Goal: Task Accomplishment & Management: Manage account settings

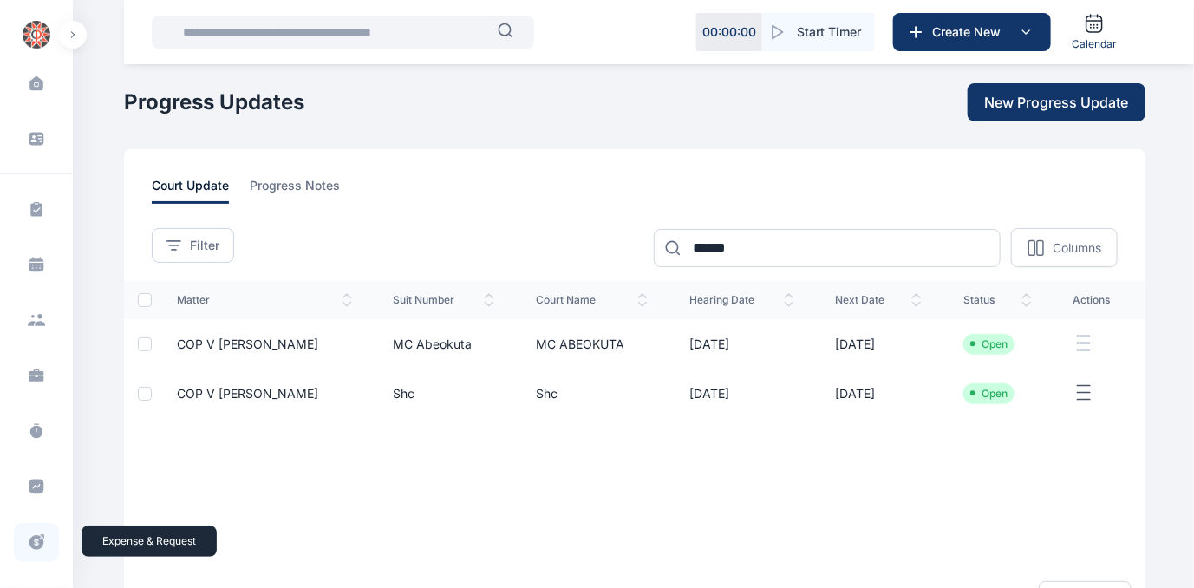
click at [35, 539] on icon at bounding box center [36, 542] width 17 height 18
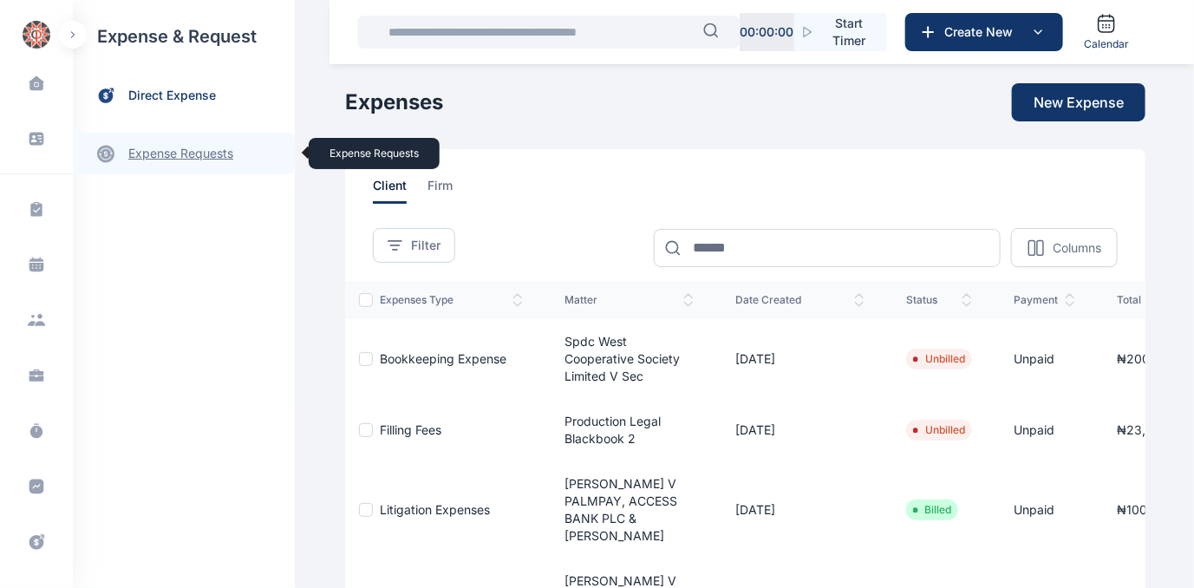
click at [150, 157] on link "expense requests expense requests" at bounding box center [184, 154] width 222 height 42
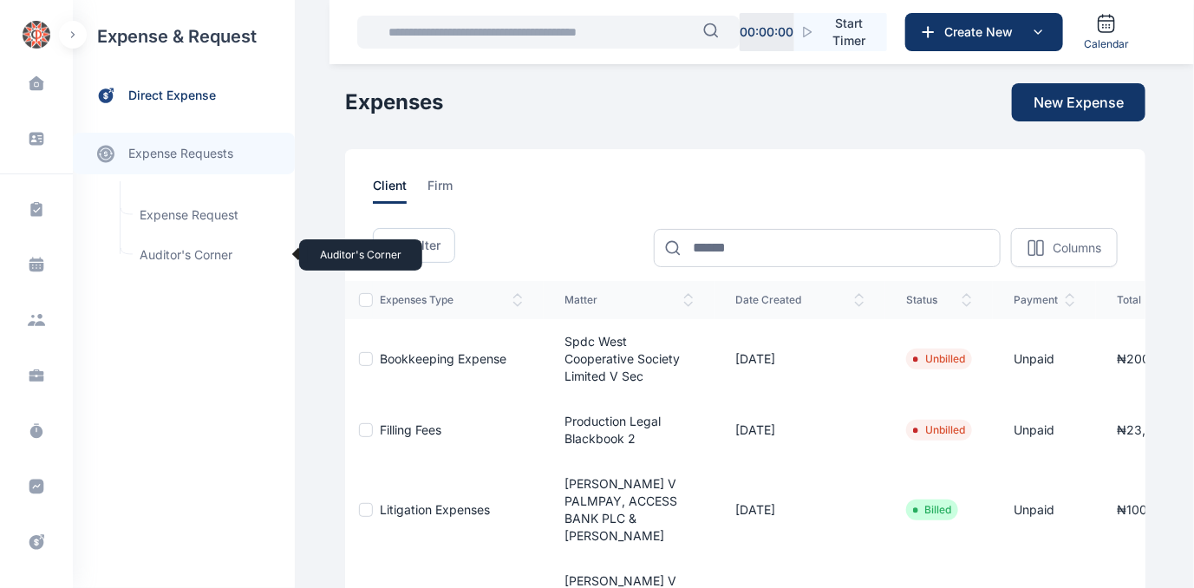
click at [168, 251] on span "Auditor's Corner Auditor's Corner" at bounding box center [207, 254] width 157 height 33
